Goal: Check status: Check status

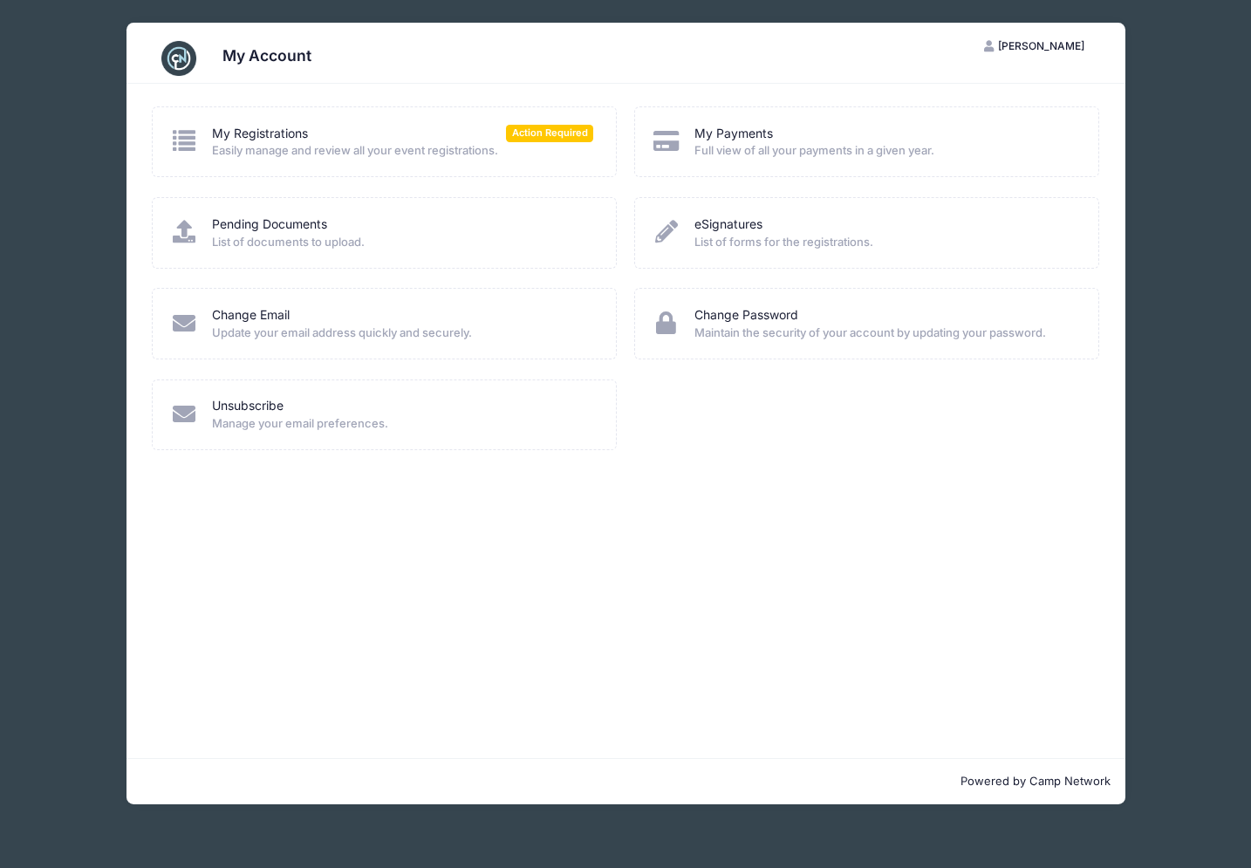
click at [367, 157] on span "Easily manage and review all your event registrations." at bounding box center [402, 150] width 381 height 17
click at [322, 111] on div "My Registrations Action Required Easily manage and review all your event regist…" at bounding box center [385, 141] width 466 height 71
click at [281, 131] on link "My Registrations" at bounding box center [260, 134] width 96 height 18
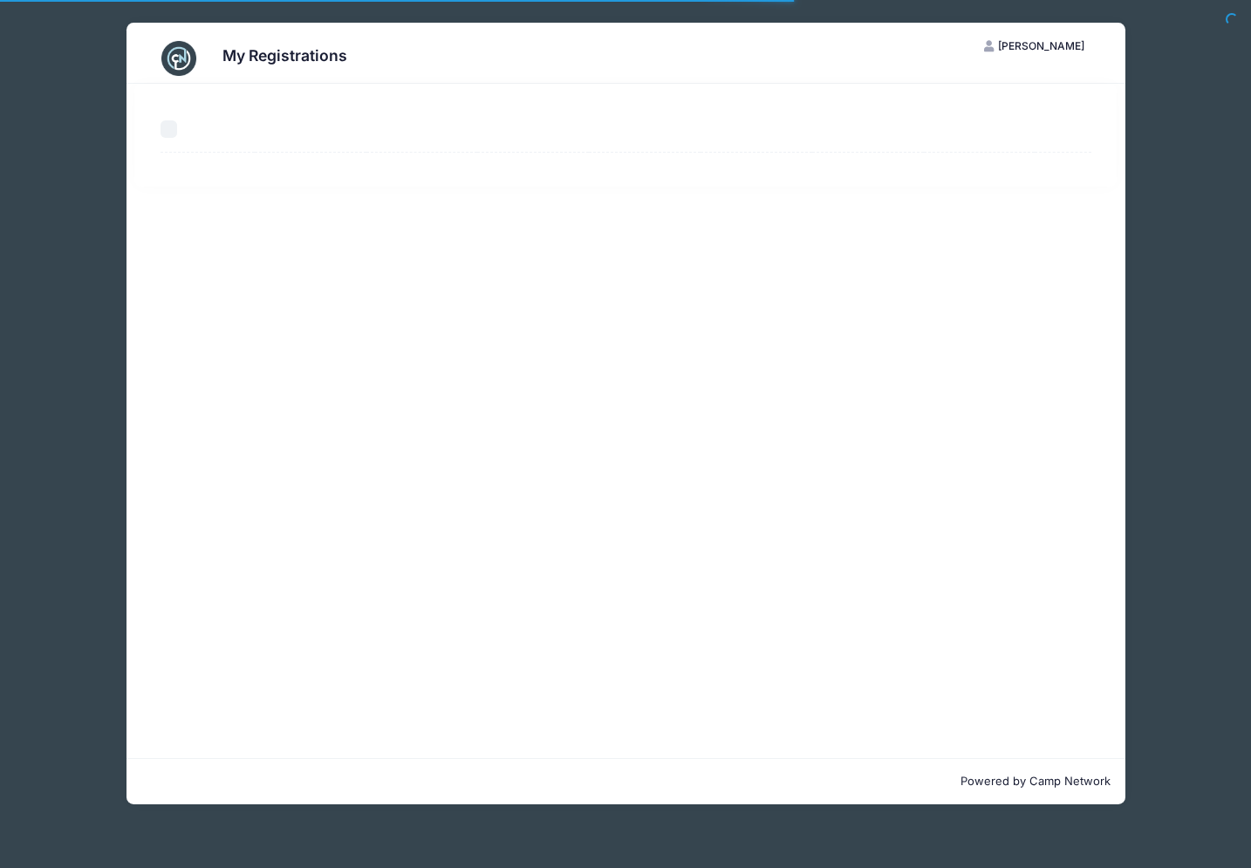
select select "50"
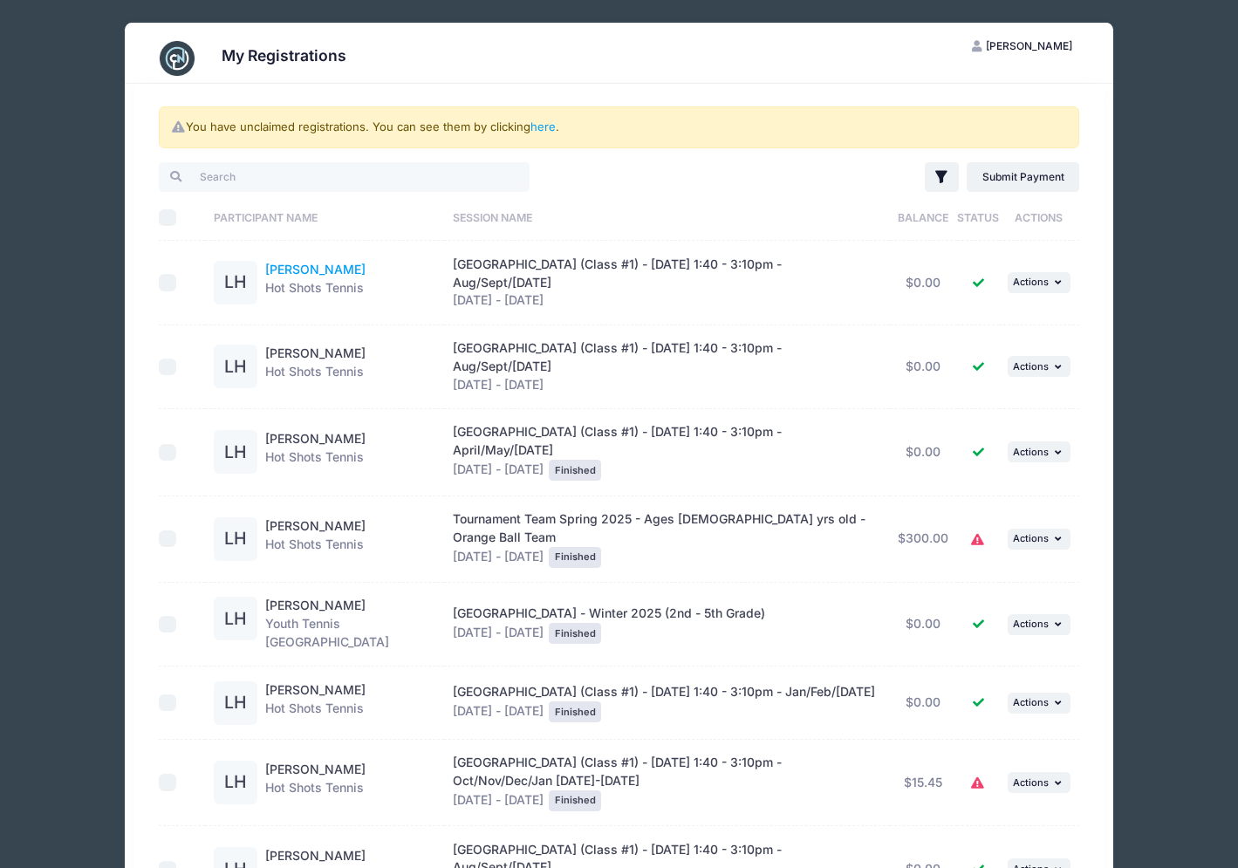
click at [289, 269] on link "Luna Hui" at bounding box center [315, 269] width 100 height 15
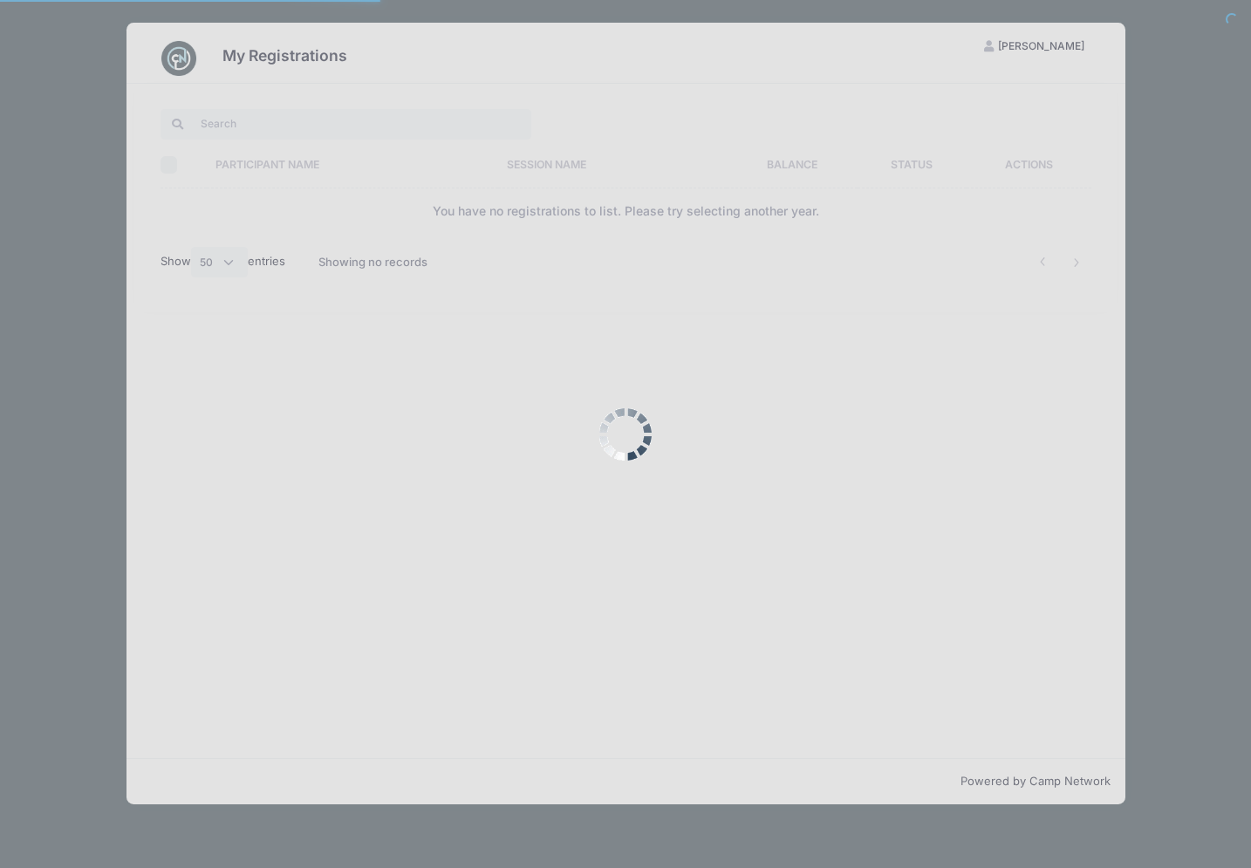
select select "50"
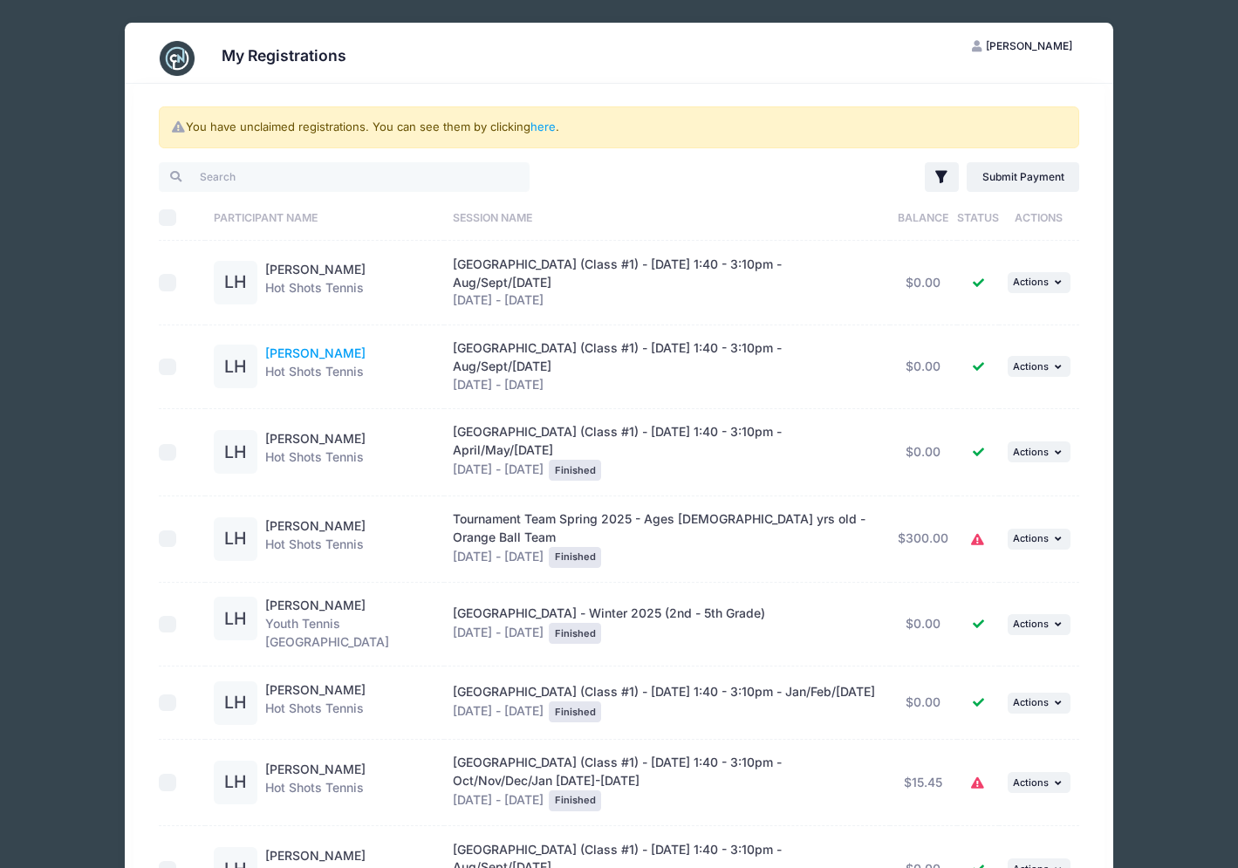
click at [293, 345] on link "Lucas Hui" at bounding box center [315, 352] width 100 height 15
click at [459, 340] on span "[GEOGRAPHIC_DATA] (Class #1) - [DATE] 1:40 - 3:10pm - Aug/Sept/[DATE]" at bounding box center [617, 356] width 329 height 33
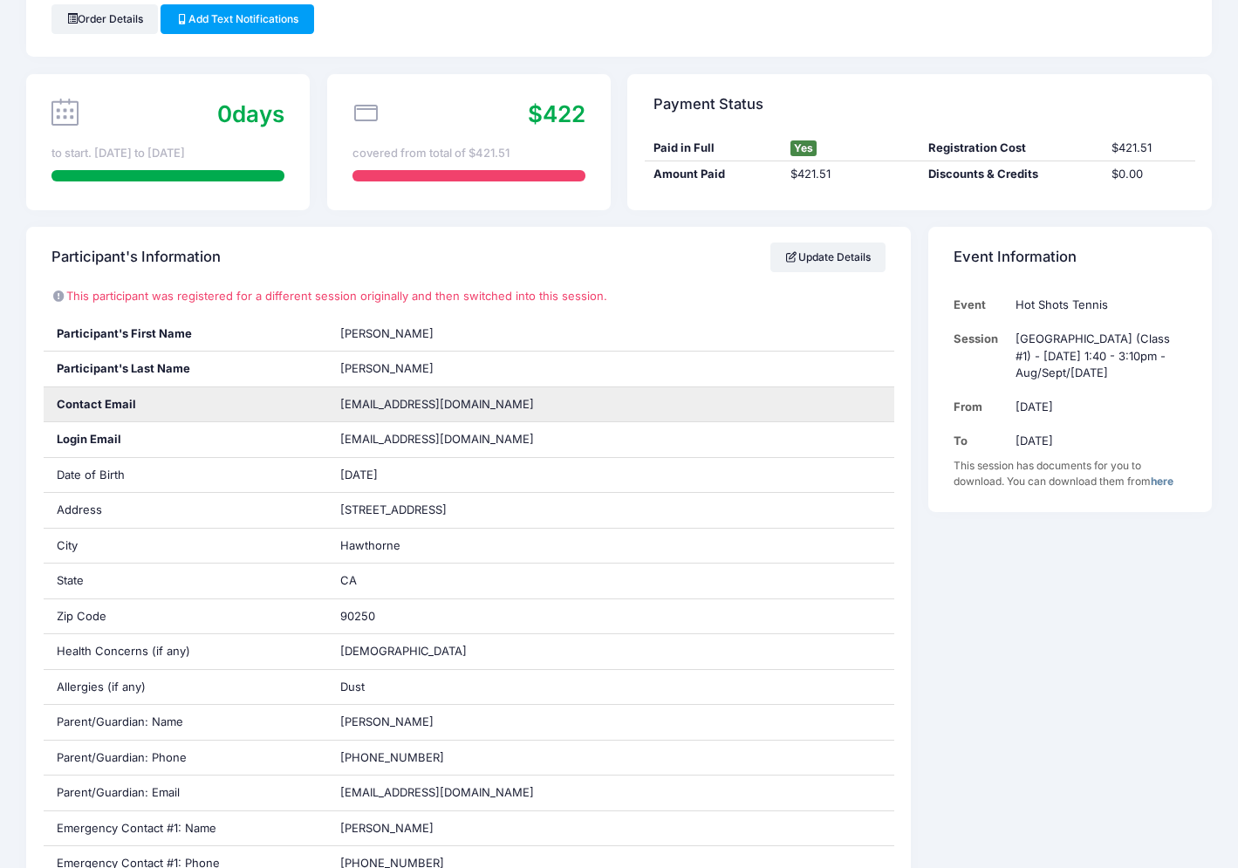
scroll to position [79, 0]
